Goal: Information Seeking & Learning: Learn about a topic

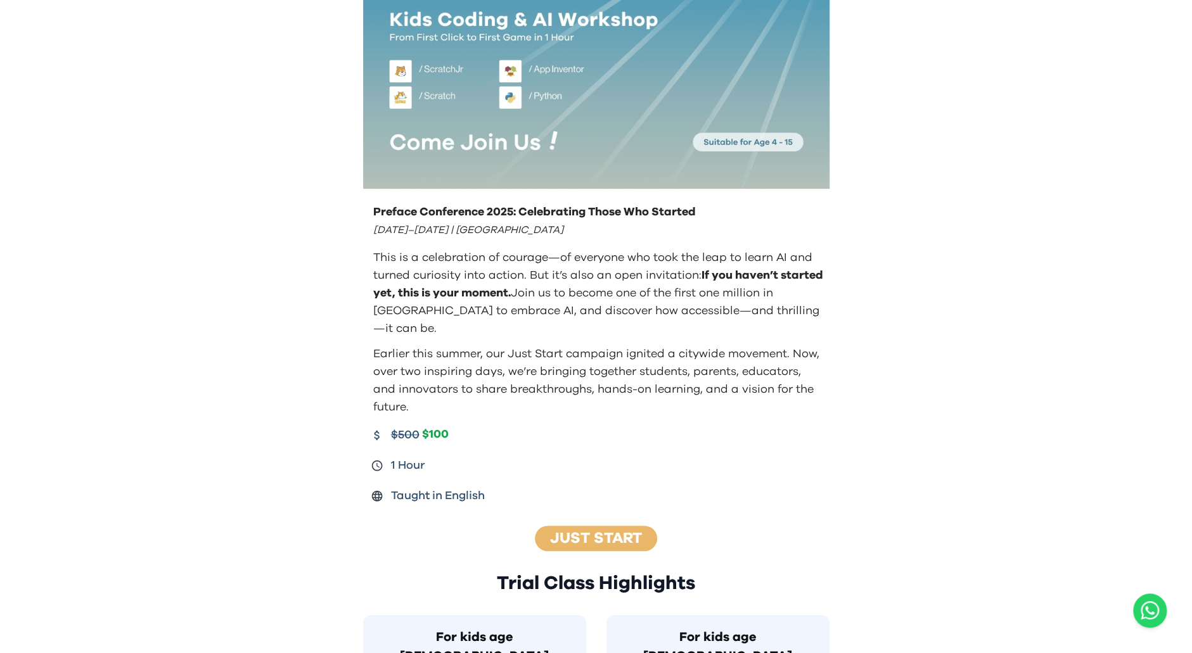
scroll to position [380, 0]
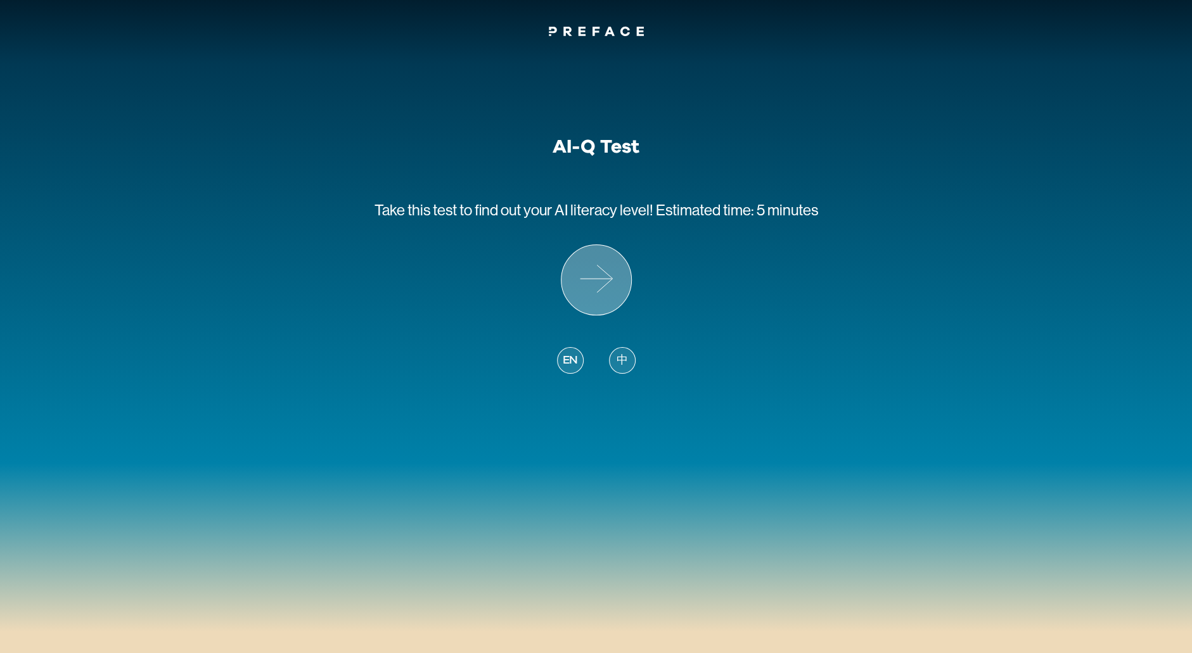
click at [608, 283] on icon at bounding box center [596, 280] width 70 height 70
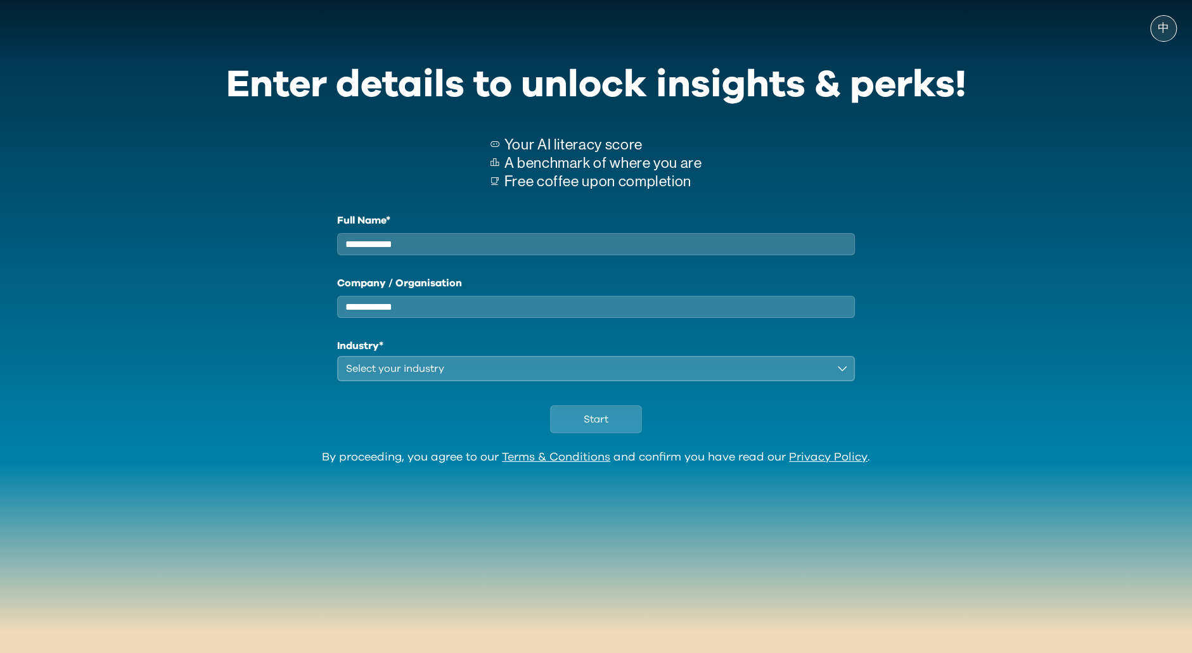
click at [580, 246] on input "Full Name*" at bounding box center [596, 244] width 518 height 22
type input "**********"
click at [532, 374] on div "Select your industry" at bounding box center [587, 368] width 483 height 15
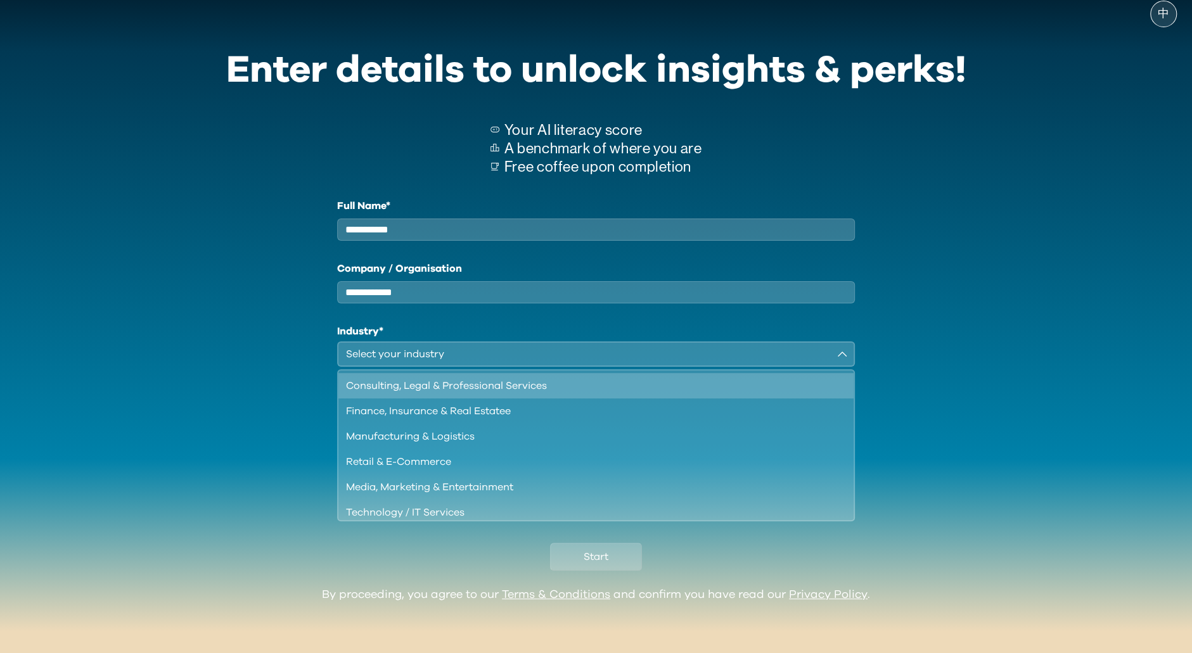
click at [462, 386] on div "Consulting, Legal & Professional Services" at bounding box center [588, 385] width 485 height 15
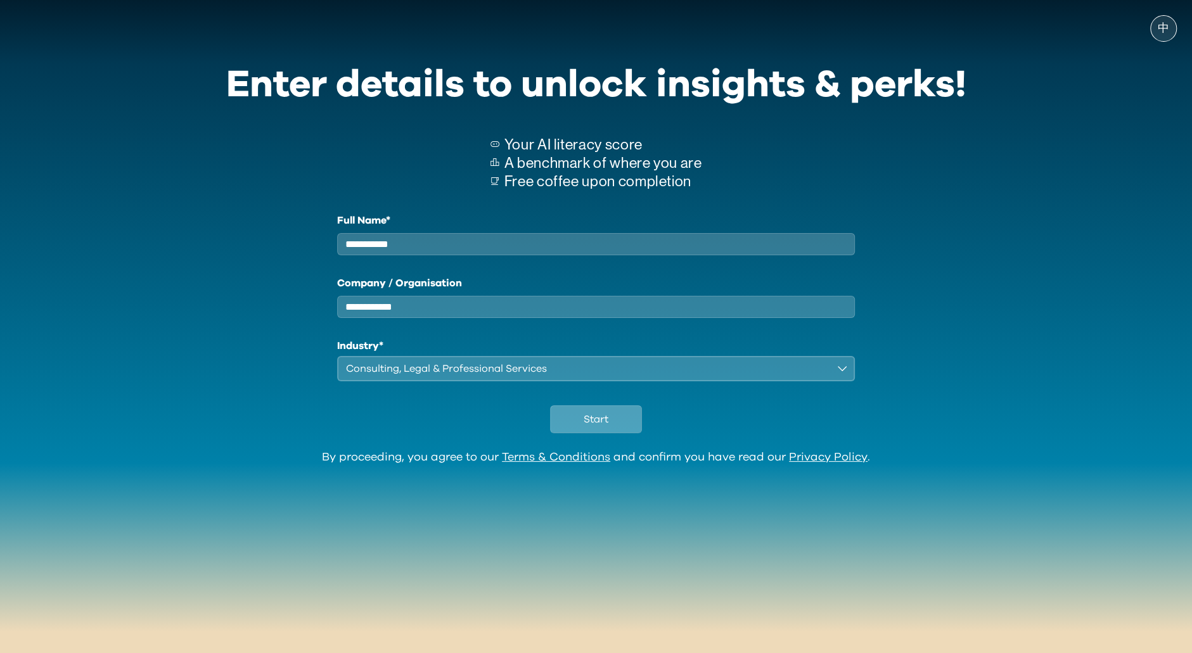
click at [603, 423] on span "Start" at bounding box center [595, 419] width 25 height 15
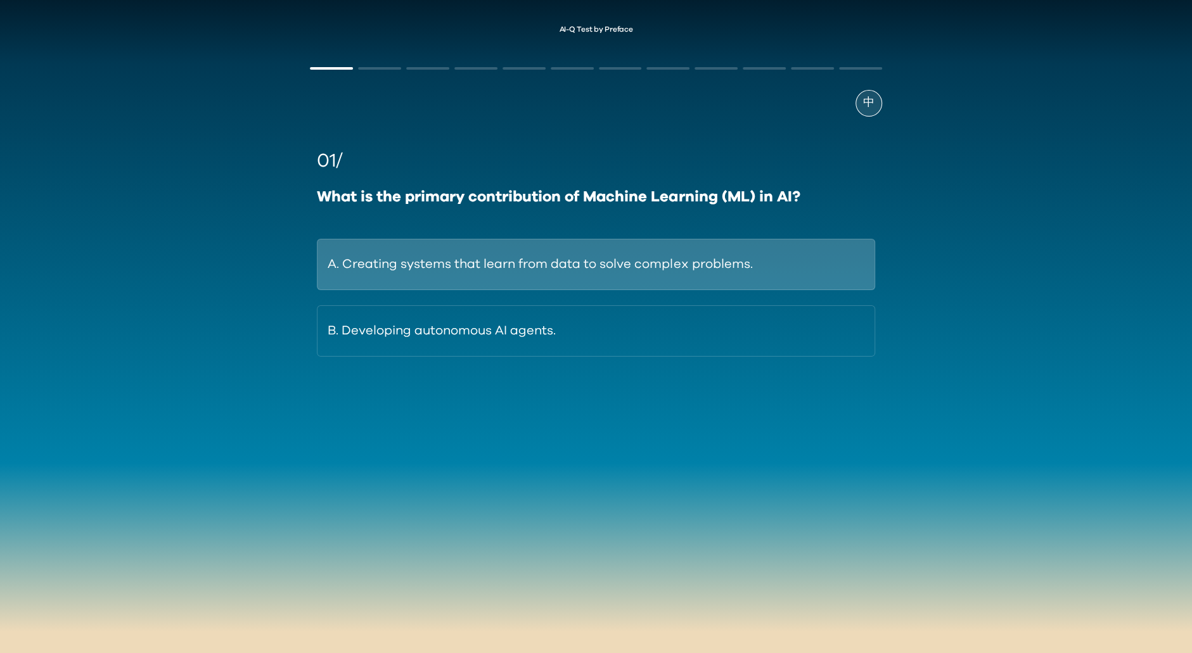
click at [436, 281] on button "A. Creating systems that learn from data to solve complex problems." at bounding box center [595, 264] width 557 height 51
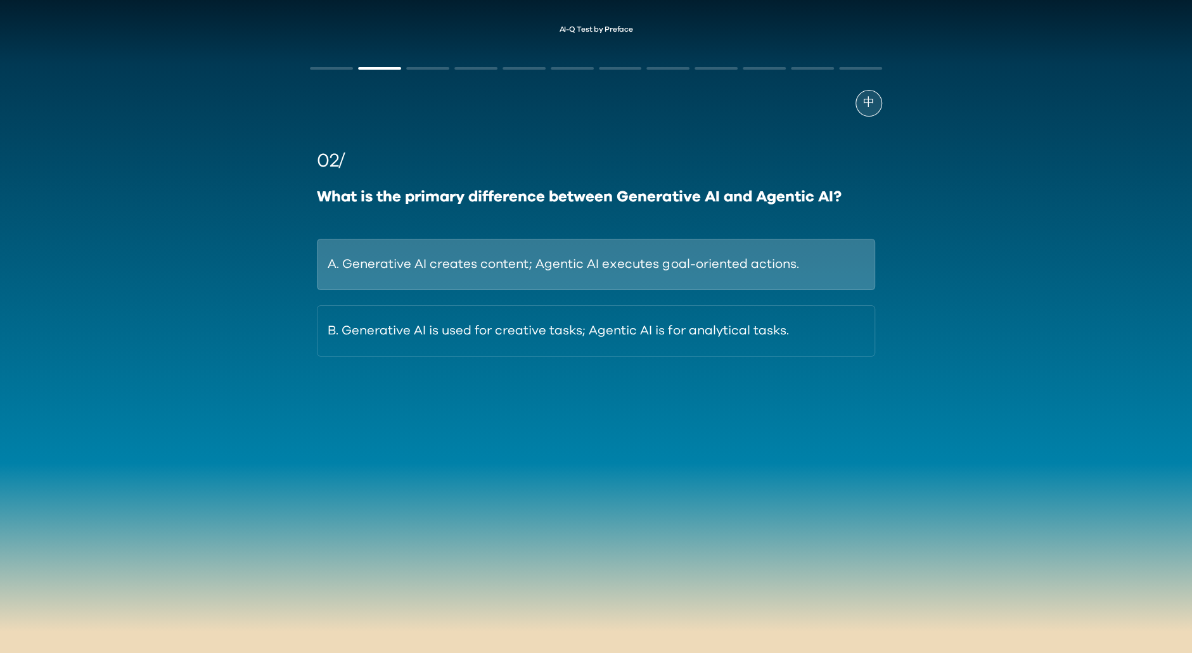
click at [591, 255] on button "A. Generative AI creates content; Agentic AI executes goal-oriented actions." at bounding box center [595, 264] width 557 height 51
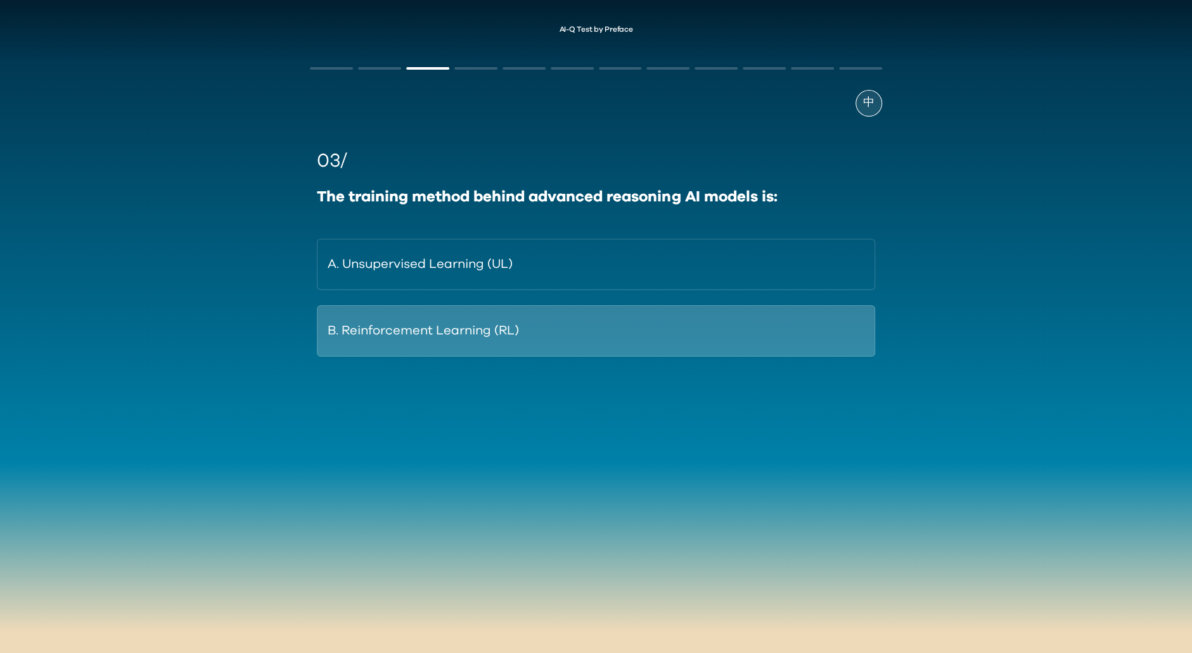
click at [576, 336] on button "B. Reinforcement Learning (RL)" at bounding box center [595, 330] width 557 height 51
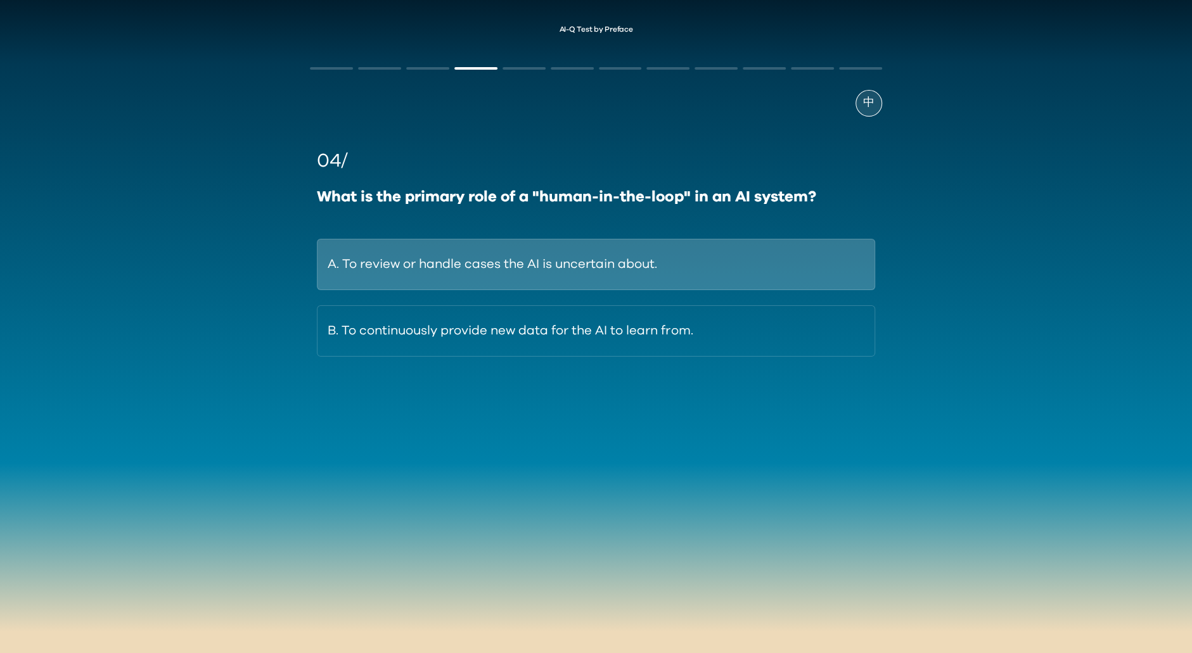
click at [715, 275] on button "A. To review or handle cases the AI is uncertain about." at bounding box center [595, 264] width 557 height 51
click at [727, 249] on button "A. ChatGPT-4o is fully multimodal; DeepSeek-R1 is text-only." at bounding box center [595, 264] width 557 height 51
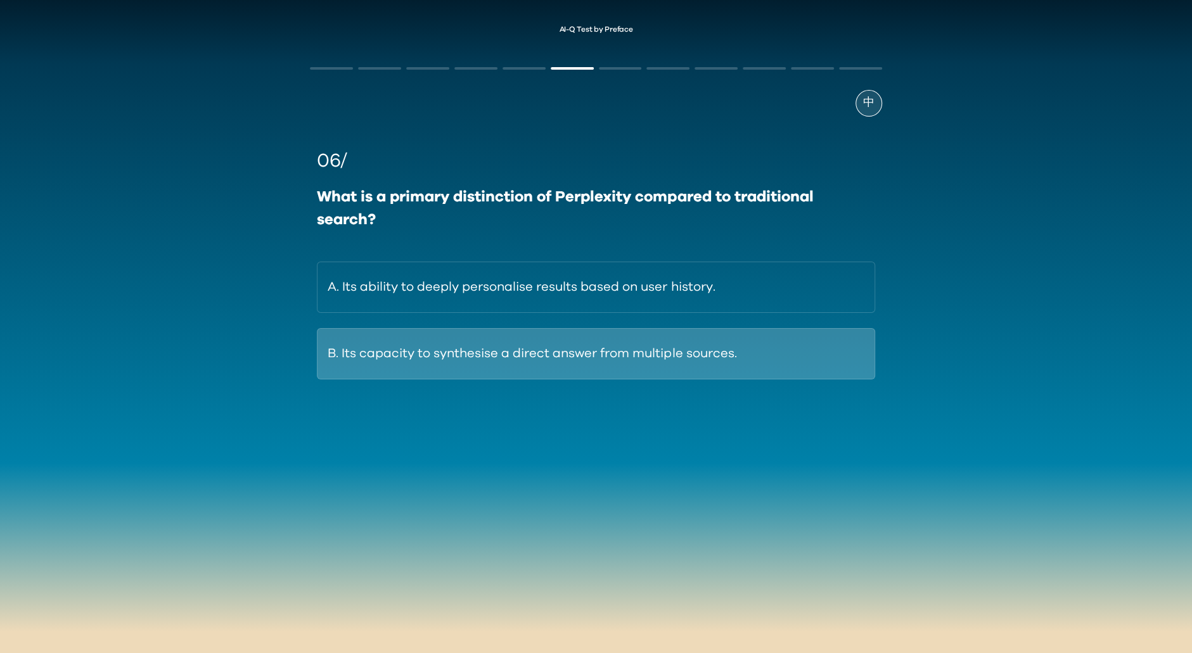
click at [603, 368] on button "B. Its capacity to synthesise a direct answer from multiple sources." at bounding box center [595, 353] width 557 height 51
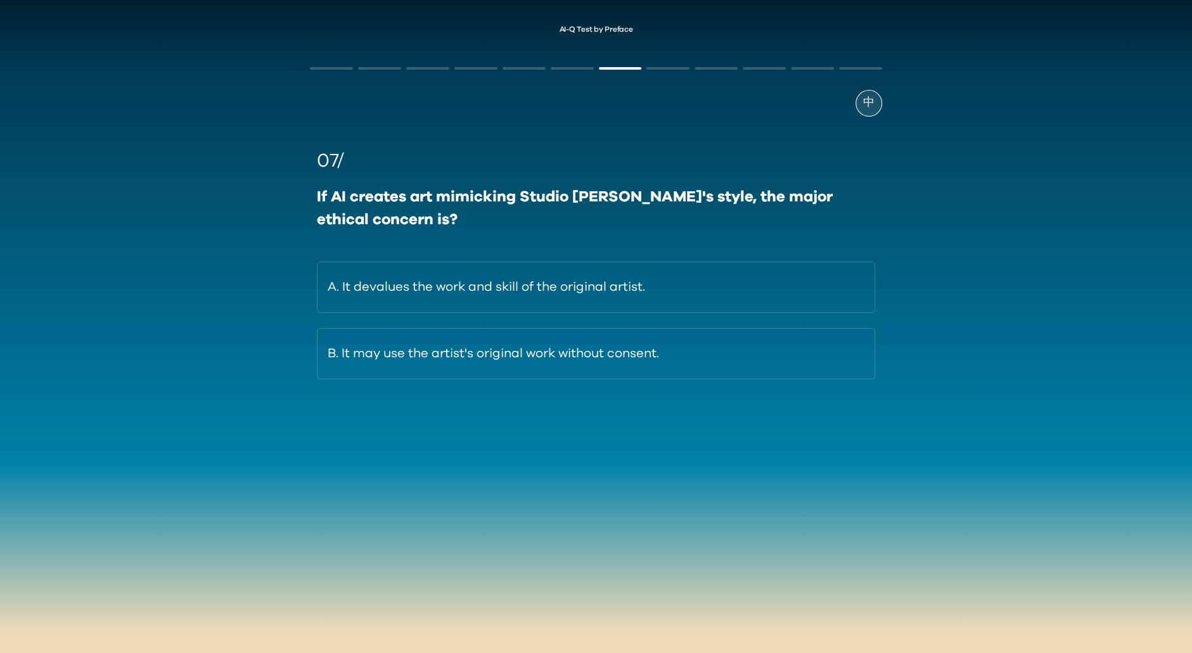
click at [103, 371] on div "AI-Q Test by Preface 中 07/ If AI creates art mimicking Studio Ghibli's style, t…" at bounding box center [596, 242] width 1192 height 459
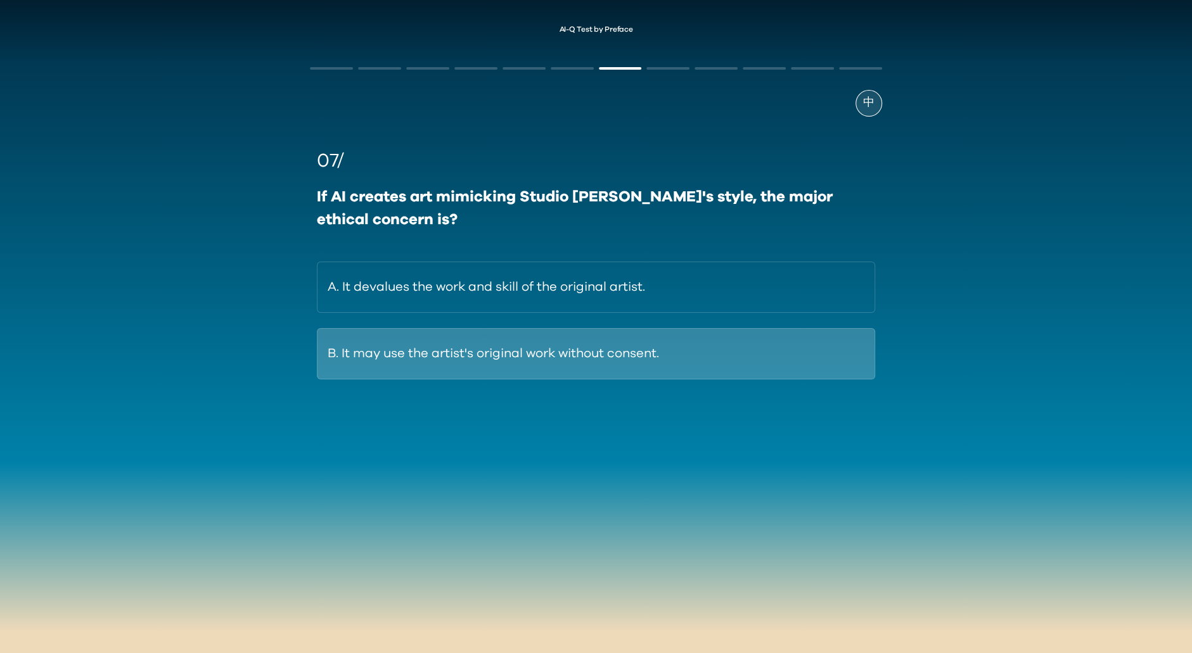
click at [645, 352] on button "B. It may use the artist's original work without consent." at bounding box center [595, 353] width 557 height 51
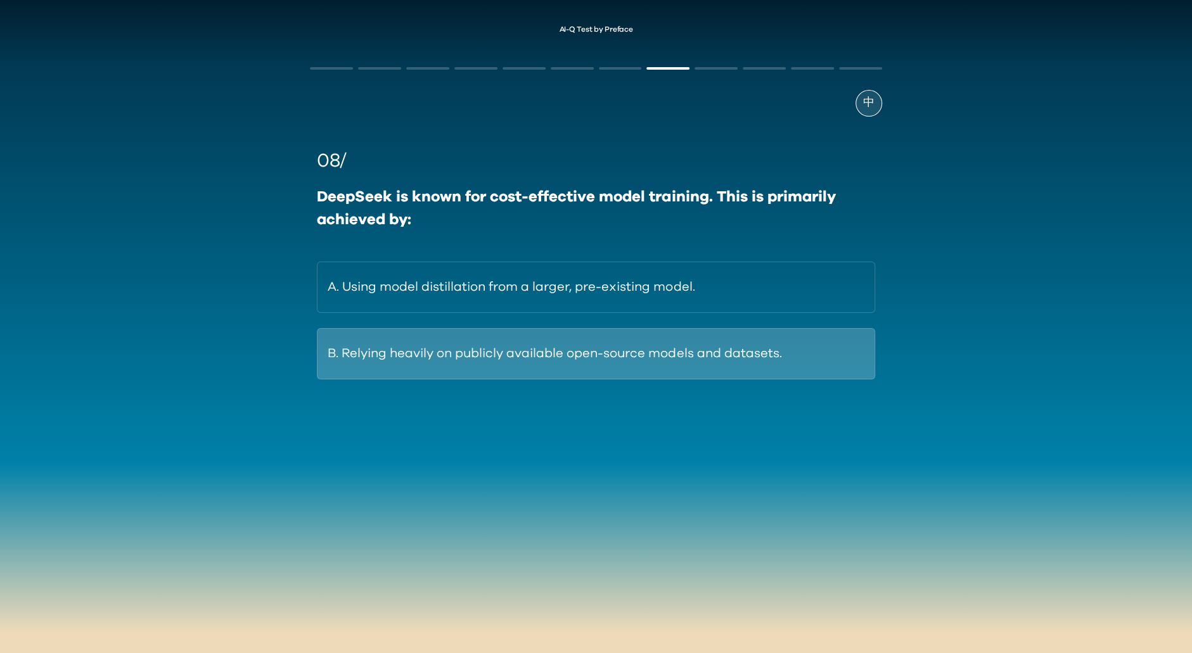
drag, startPoint x: 787, startPoint y: 345, endPoint x: 792, endPoint y: 340, distance: 7.6
click at [787, 345] on button "B. Relying heavily on publicly available open-source models and datasets." at bounding box center [595, 353] width 557 height 51
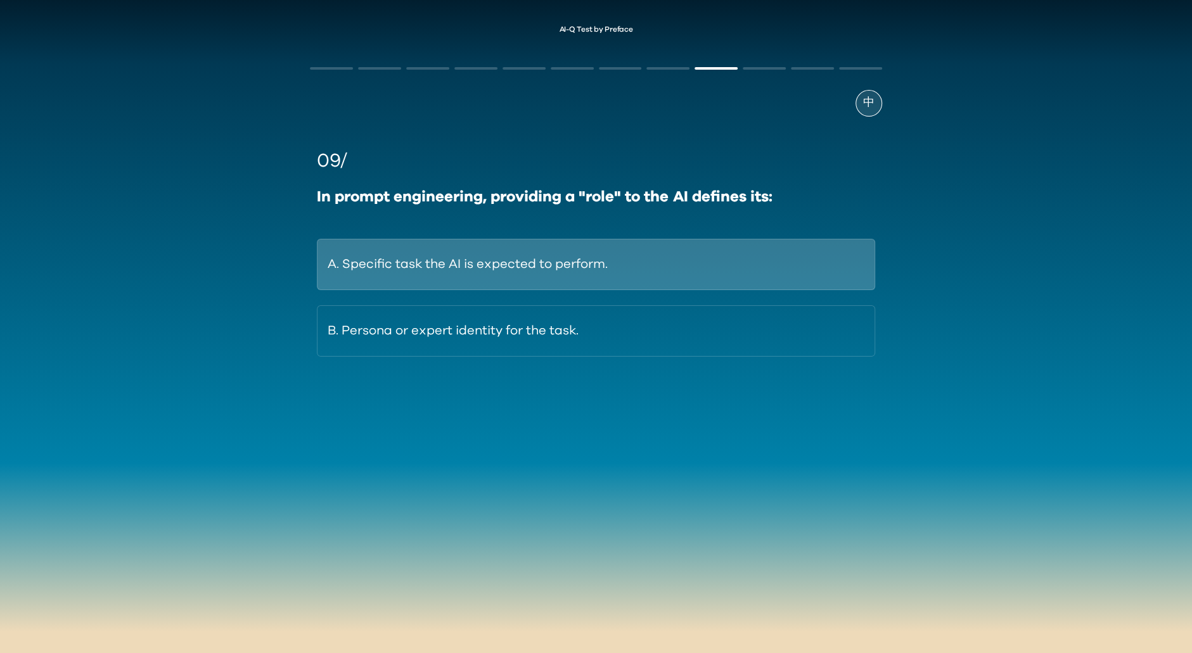
click at [648, 271] on button "A. Specific task the AI is expected to perform." at bounding box center [595, 264] width 557 height 51
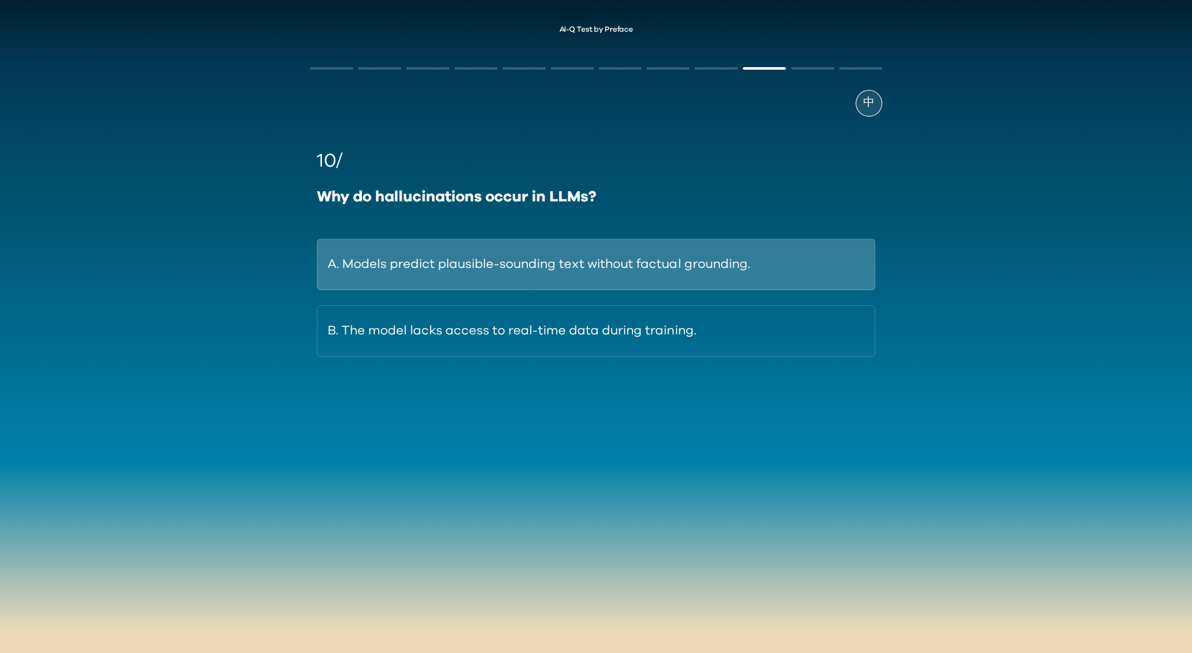
click at [789, 252] on button "A. Models predict plausible-sounding text without factual grounding." at bounding box center [595, 264] width 557 height 51
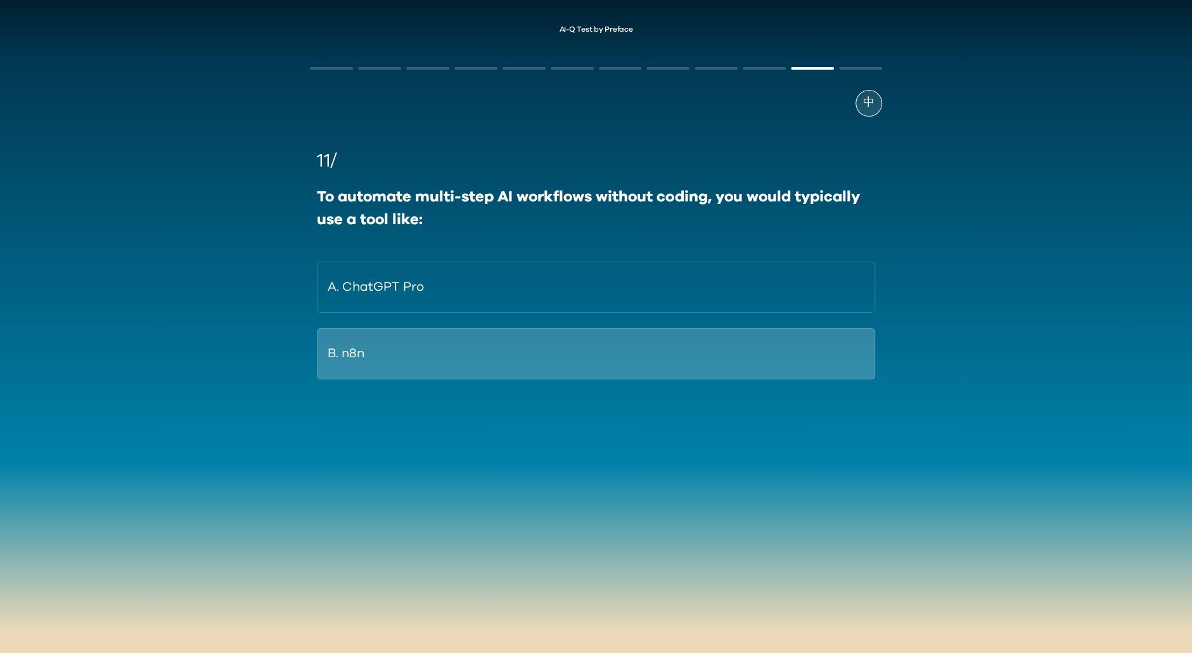
click at [782, 345] on button "B. n8n" at bounding box center [595, 353] width 557 height 51
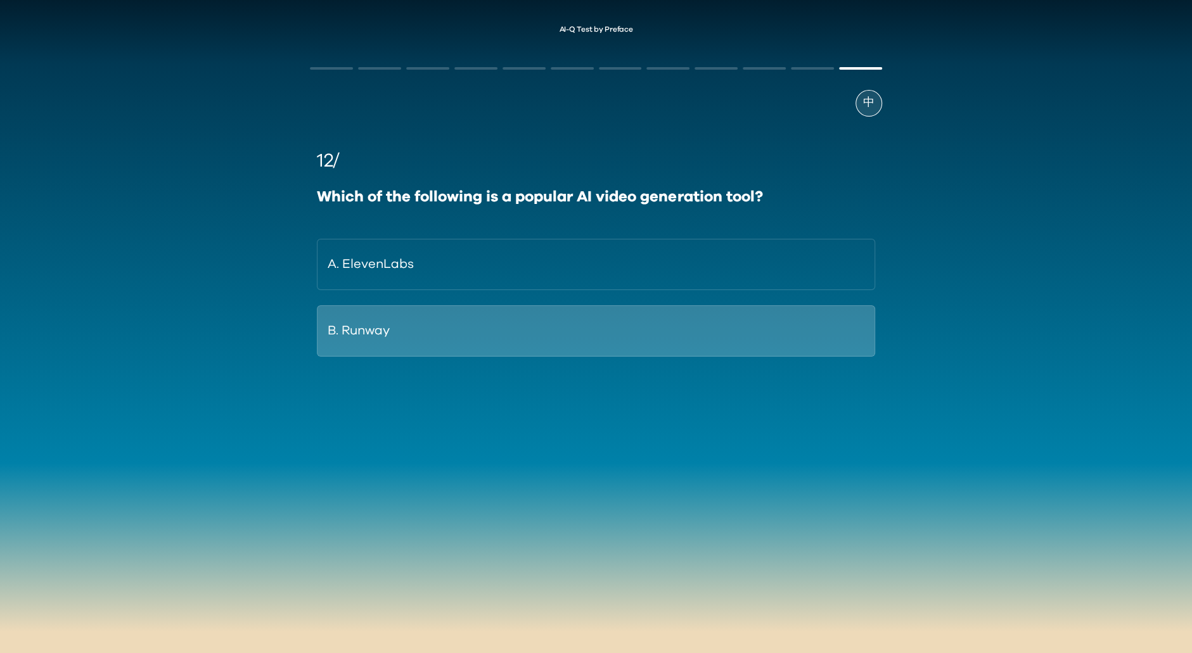
click at [697, 336] on button "B. Runway" at bounding box center [595, 330] width 557 height 51
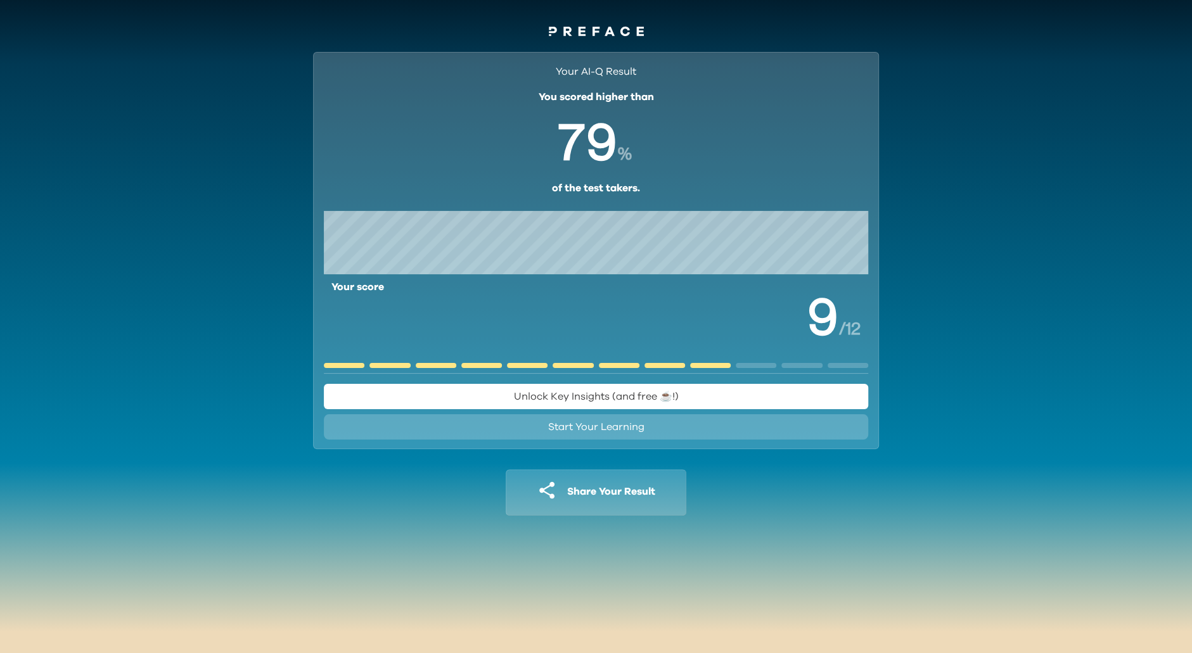
click at [607, 423] on span "Start Your Learning" at bounding box center [596, 427] width 96 height 10
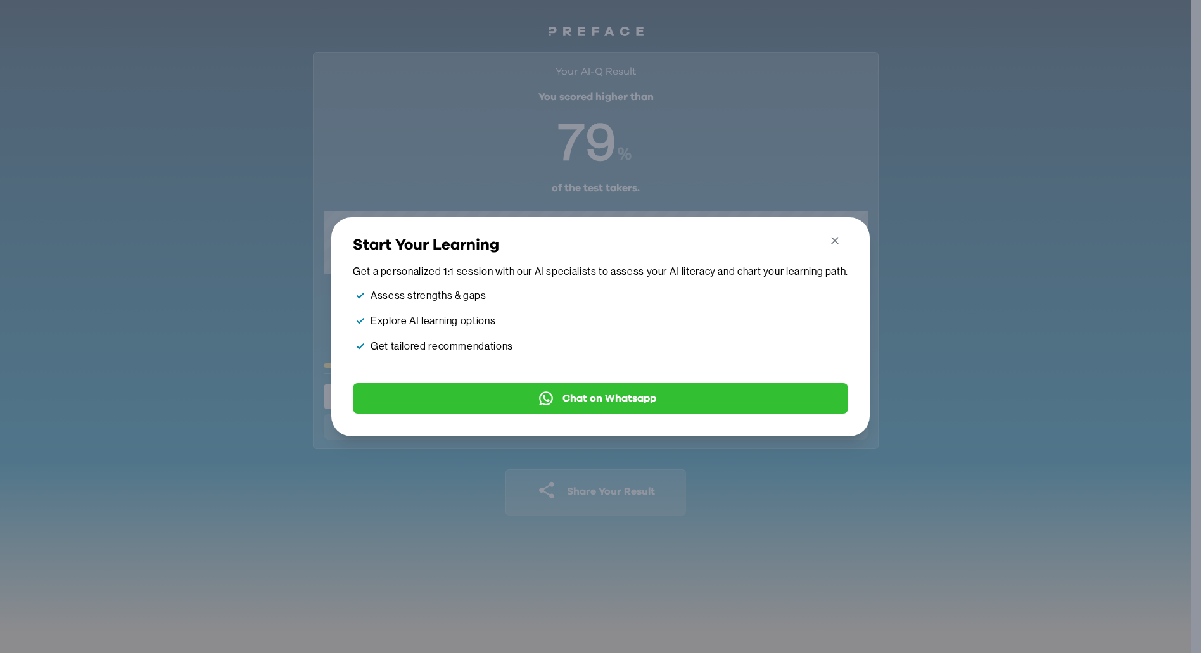
click at [845, 234] on button "Close" at bounding box center [835, 243] width 23 height 22
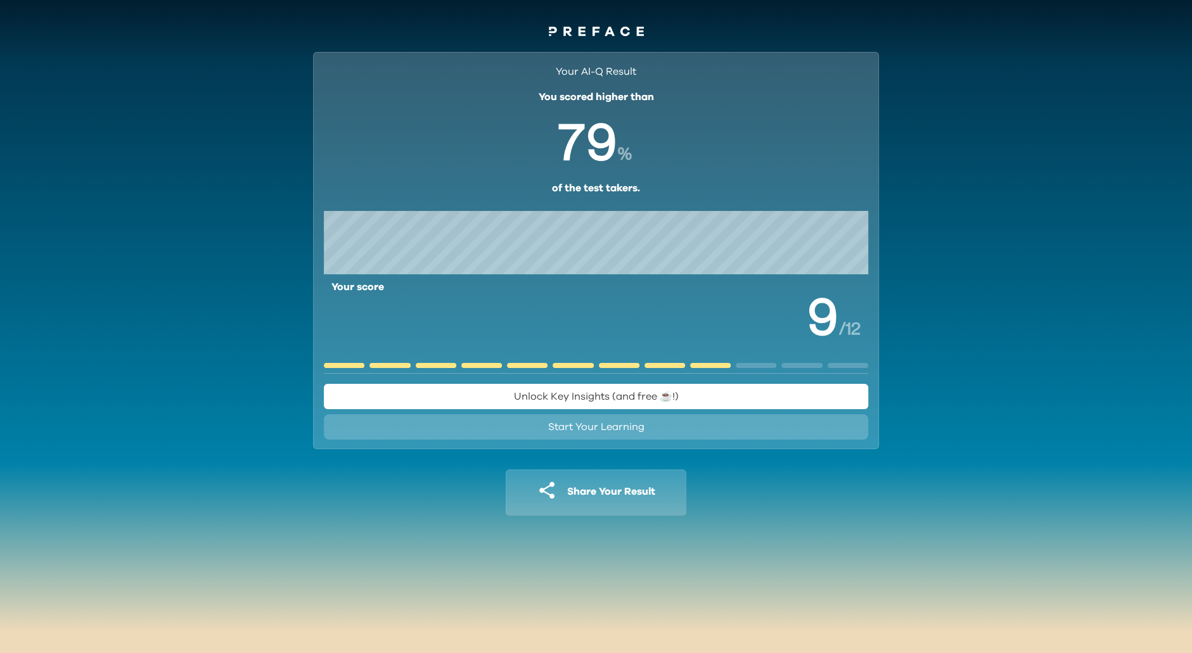
click at [754, 400] on button "Unlock Key Insights (and free ☕️!)" at bounding box center [596, 396] width 544 height 25
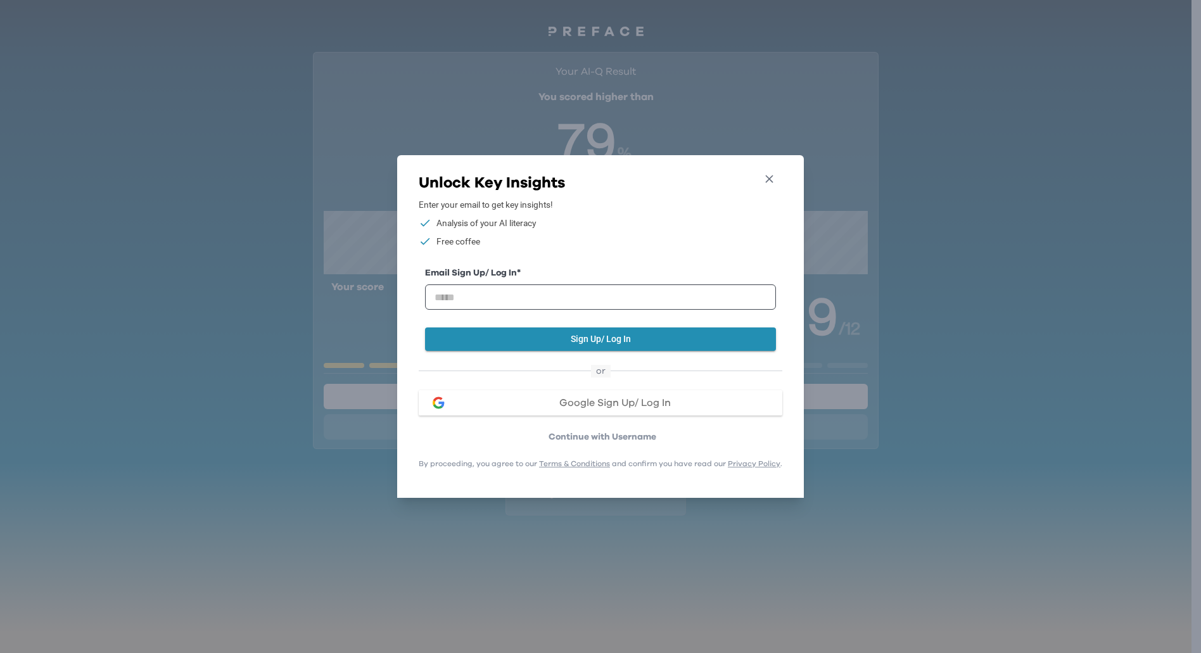
click at [775, 172] on icon "button" at bounding box center [769, 178] width 13 height 13
